Goal: Navigation & Orientation: Understand site structure

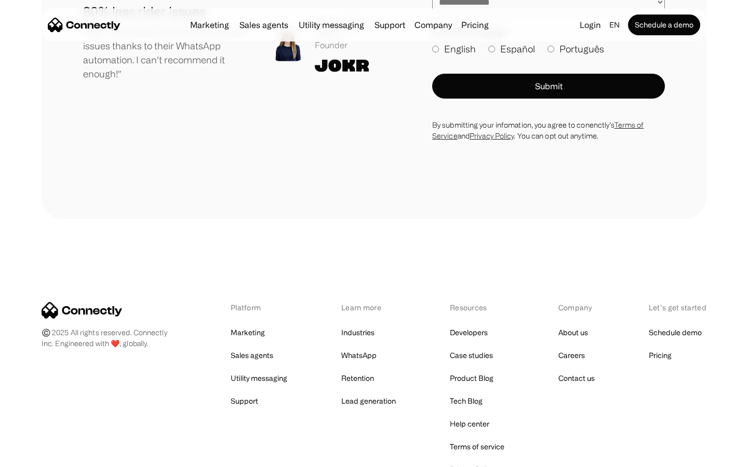
scroll to position [5707, 0]
